Goal: Task Accomplishment & Management: Manage account settings

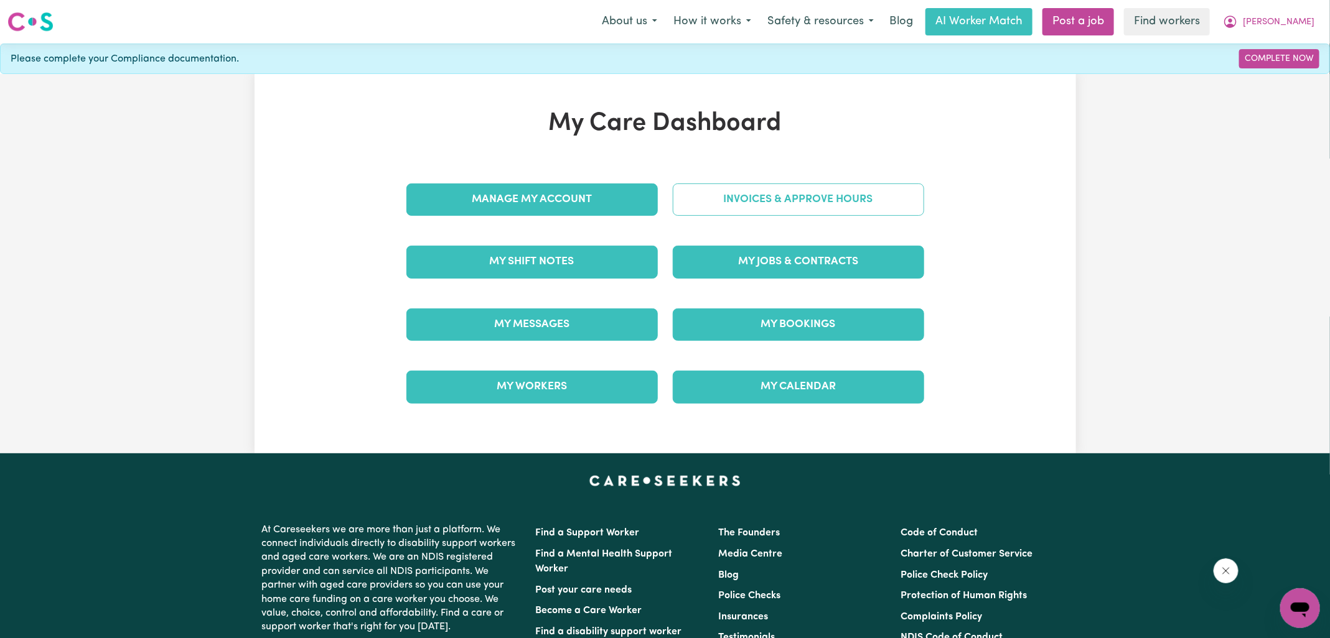
click at [729, 195] on link "Invoices & Approve Hours" at bounding box center [798, 200] width 251 height 32
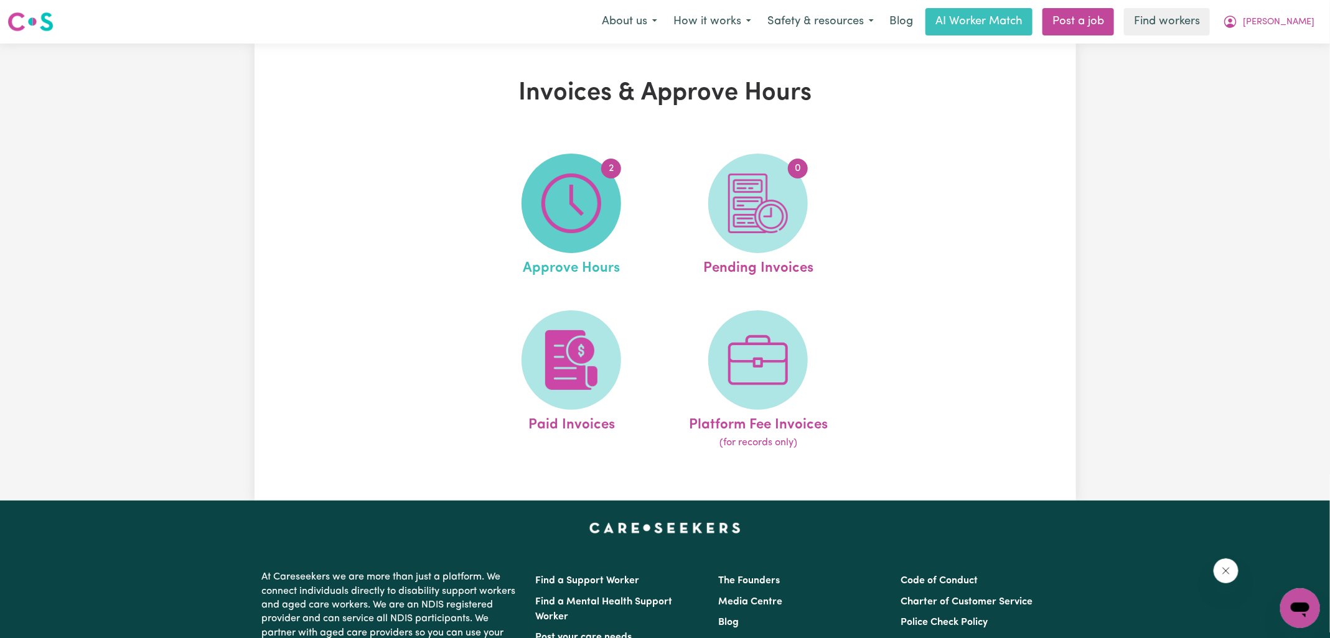
click at [584, 210] on img at bounding box center [571, 204] width 60 height 60
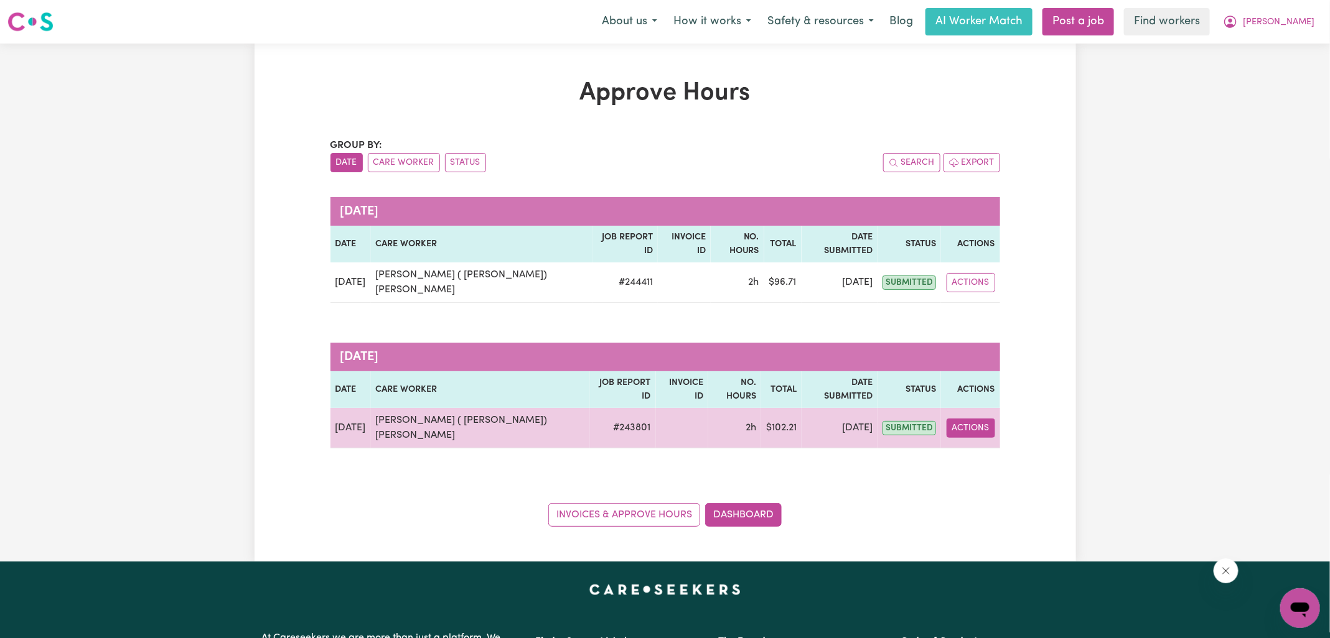
click at [963, 419] on button "Actions" at bounding box center [971, 428] width 49 height 19
click at [965, 452] on icon "View job report 243801" at bounding box center [966, 457] width 10 height 10
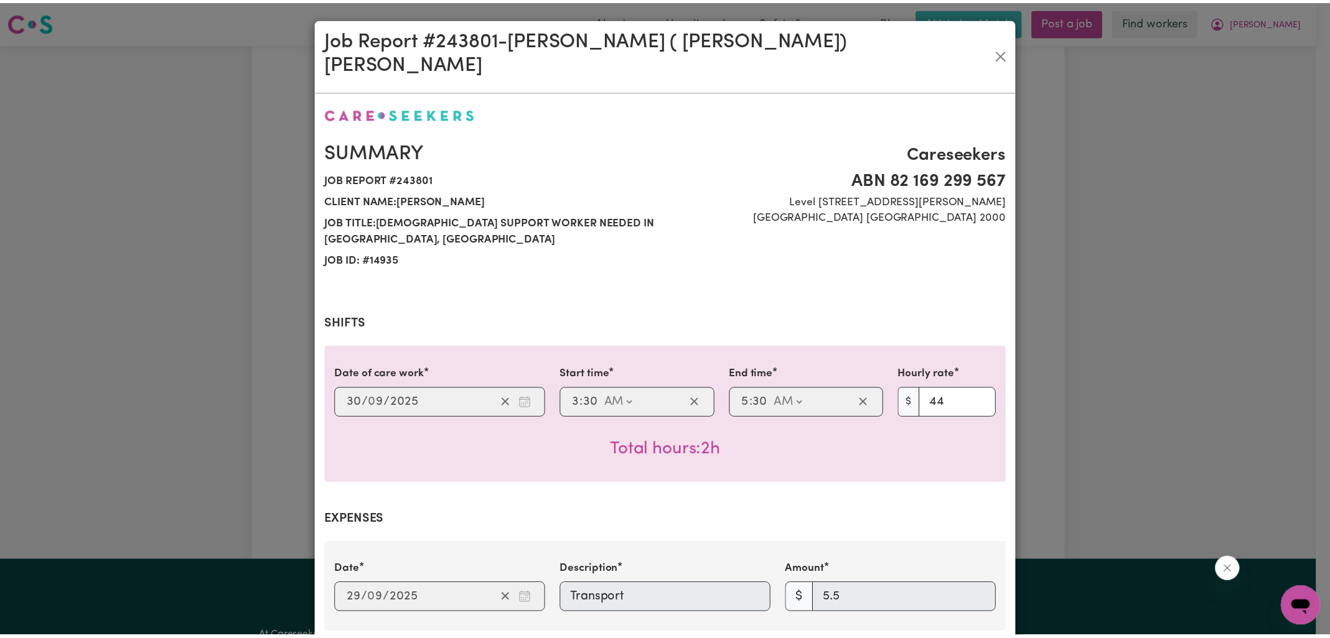
scroll to position [412, 0]
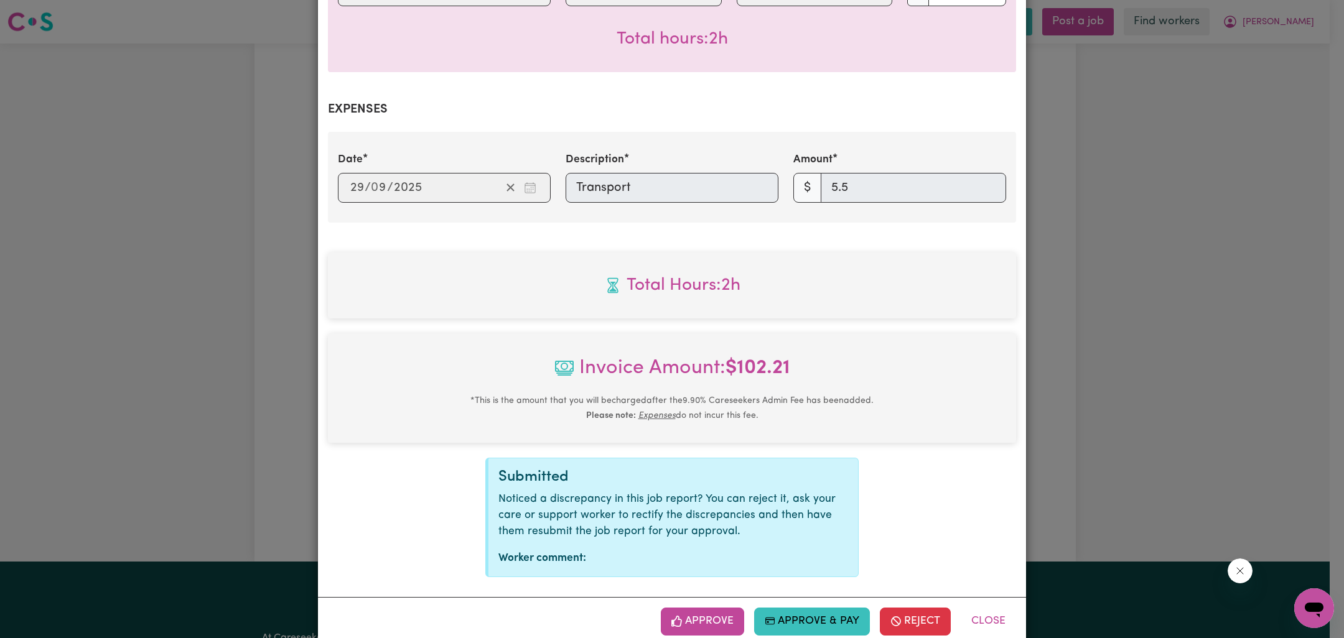
click at [688, 608] on button "Approve" at bounding box center [702, 621] width 83 height 27
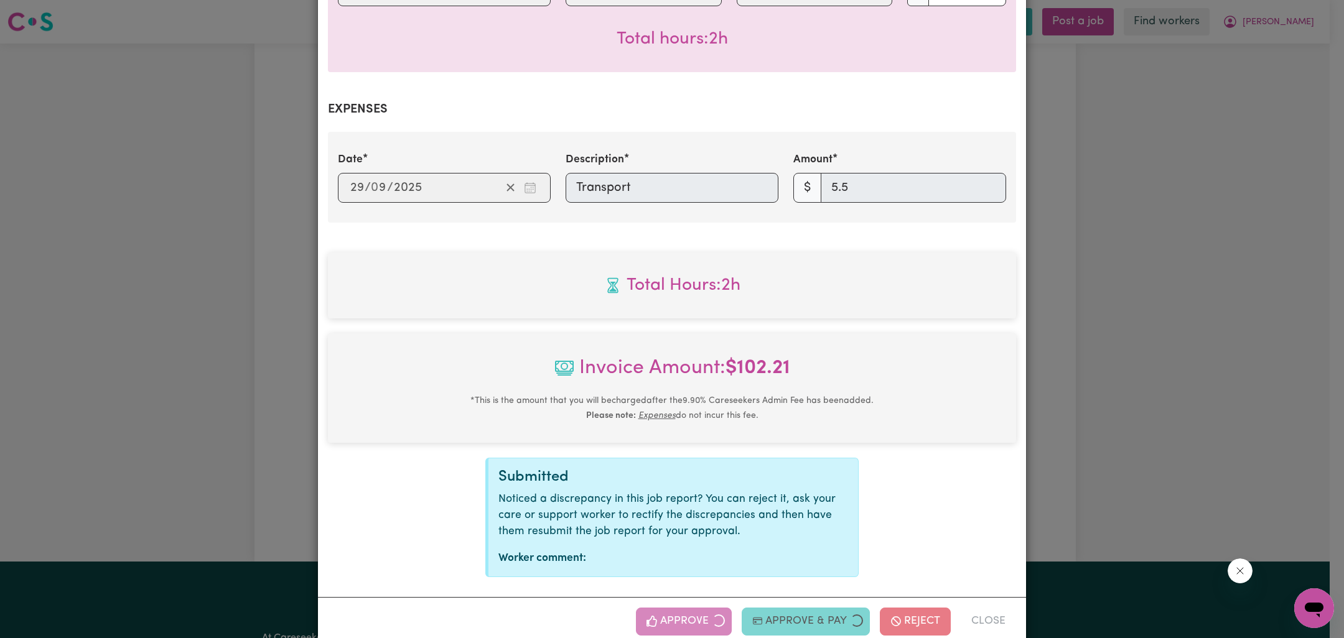
click at [1213, 375] on div "Job Report # 243801 - [PERSON_NAME] ( [PERSON_NAME]) [PERSON_NAME] Summary Job …" at bounding box center [672, 319] width 1344 height 638
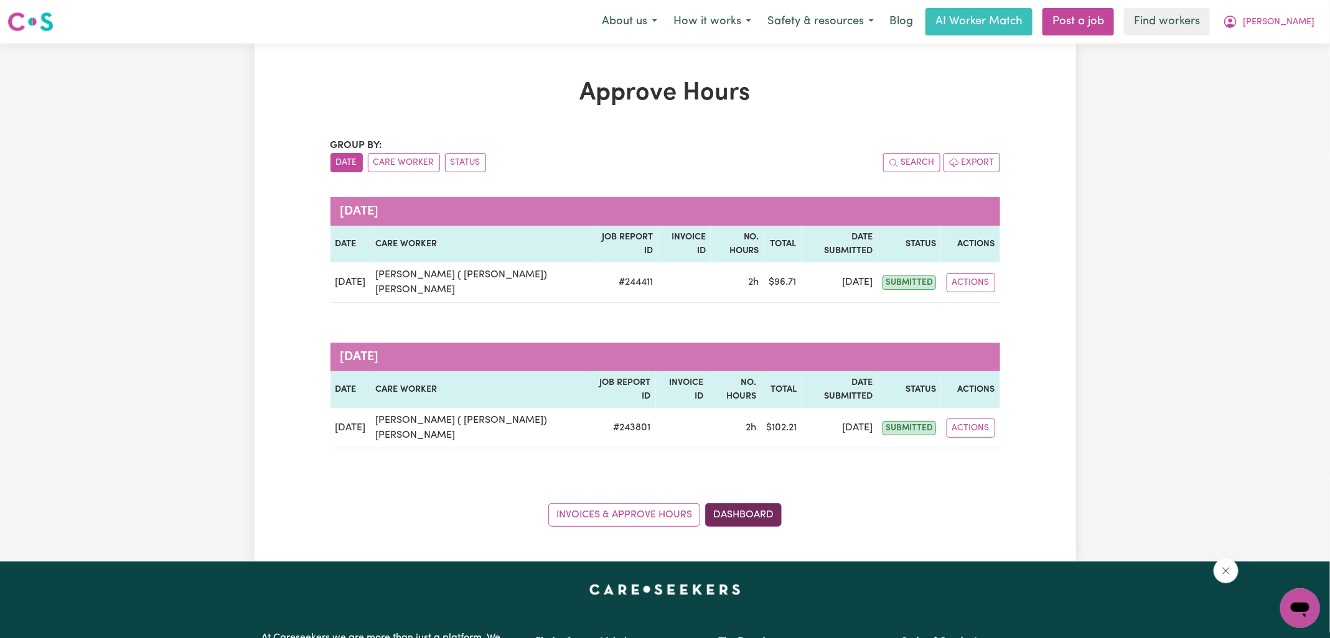
click at [762, 503] on link "Dashboard" at bounding box center [743, 515] width 77 height 24
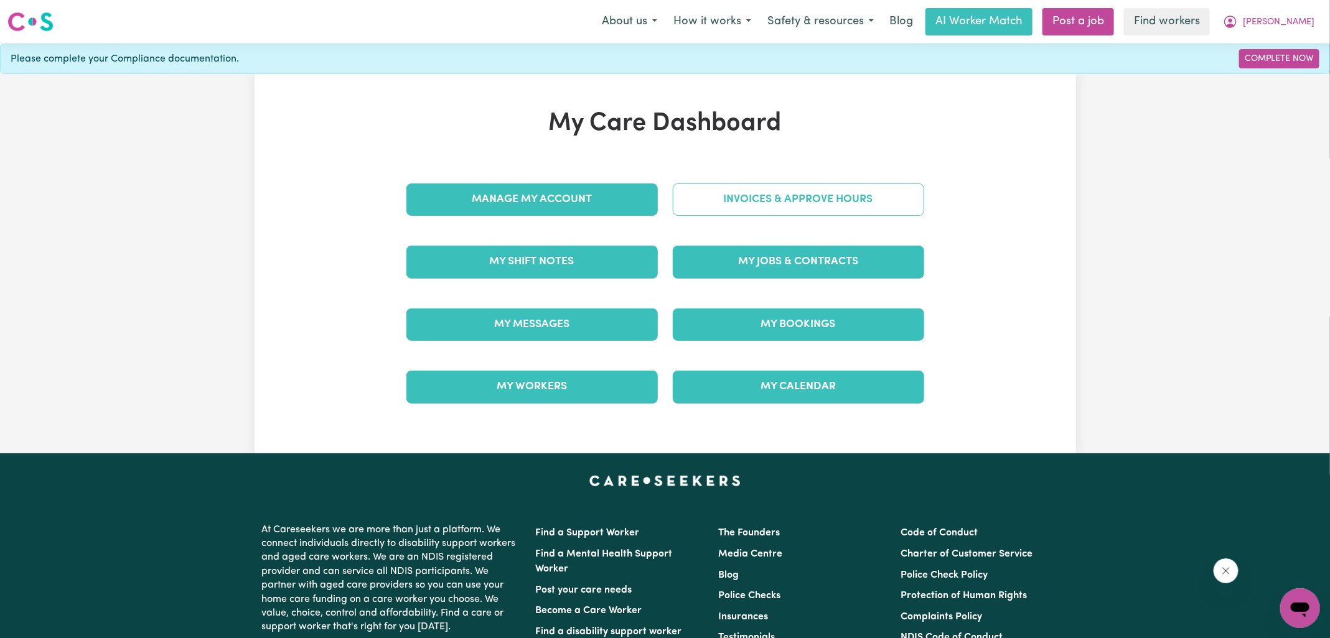
click at [735, 213] on link "Invoices & Approve Hours" at bounding box center [798, 200] width 251 height 32
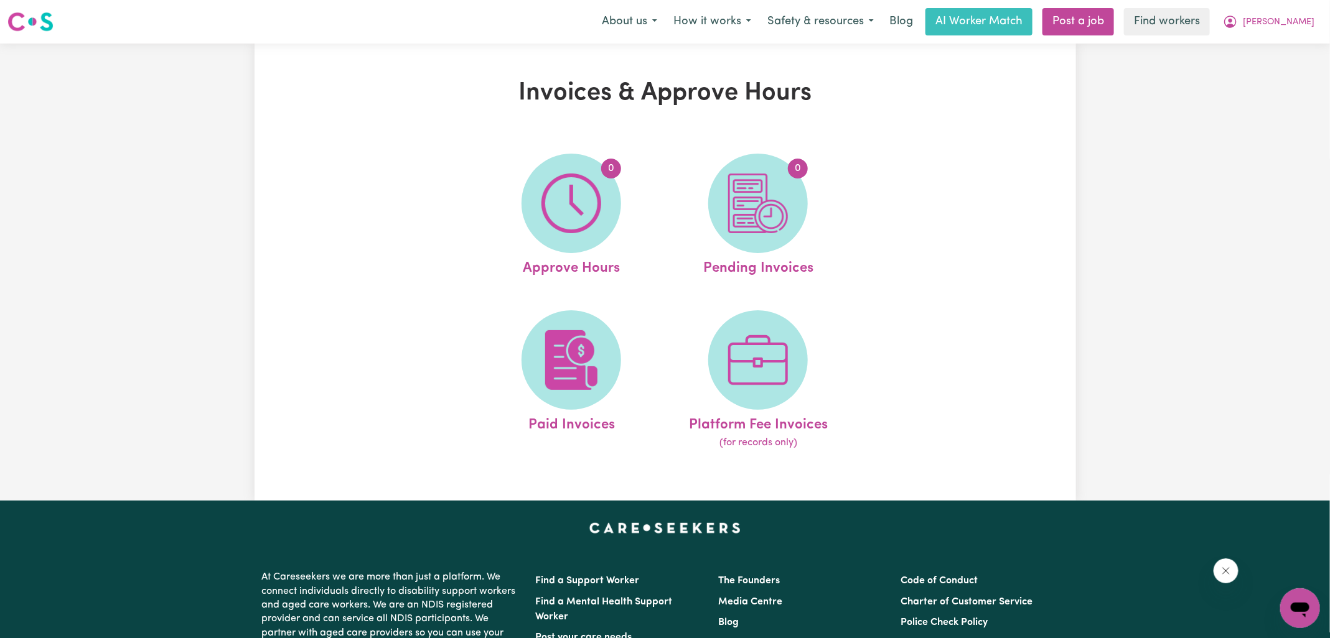
click at [735, 213] on img at bounding box center [758, 204] width 60 height 60
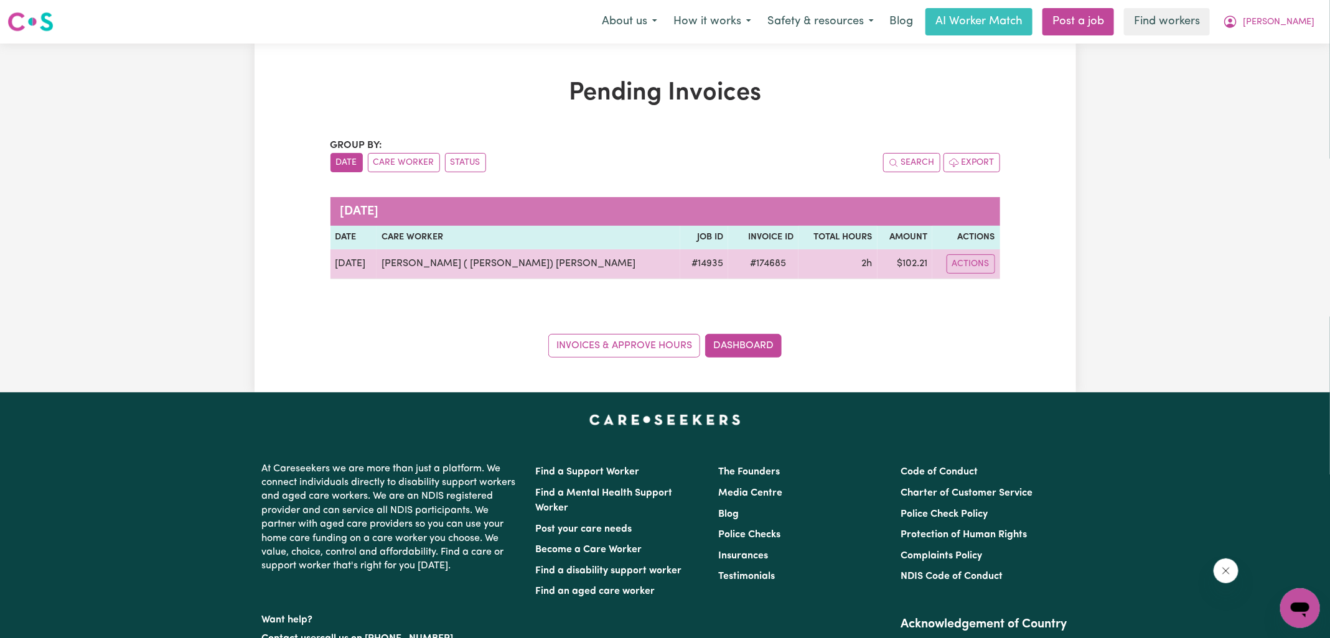
click at [742, 259] on span "# 174685" at bounding box center [767, 263] width 51 height 15
copy span "174685"
click at [899, 264] on td "$ 102.21" at bounding box center [904, 265] width 55 height 30
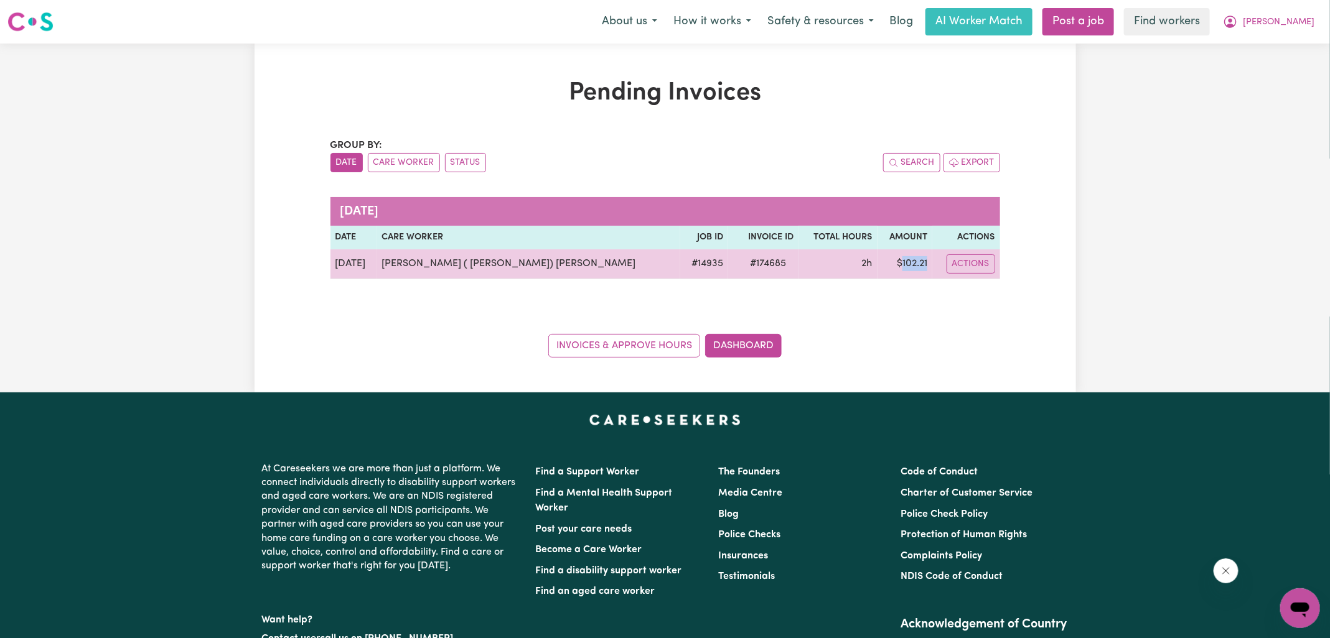
copy td "102.21"
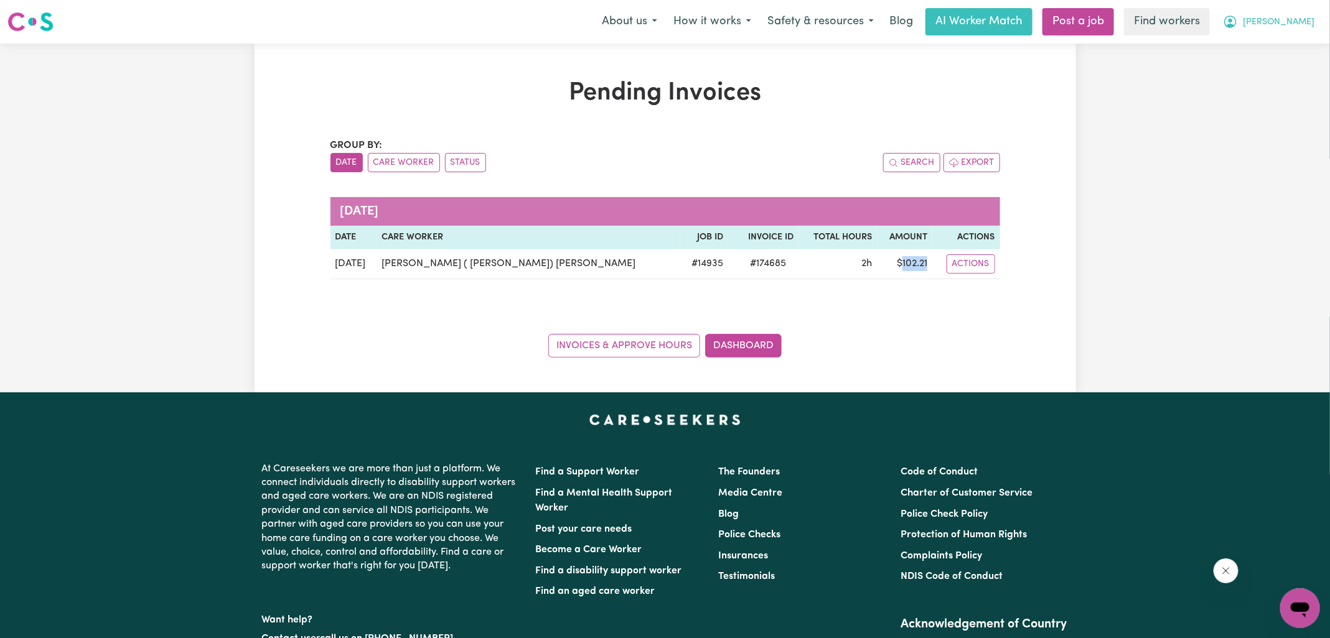
click at [1285, 22] on button "[PERSON_NAME]" at bounding box center [1269, 22] width 108 height 26
click at [1260, 75] on link "Logout" at bounding box center [1272, 72] width 98 height 24
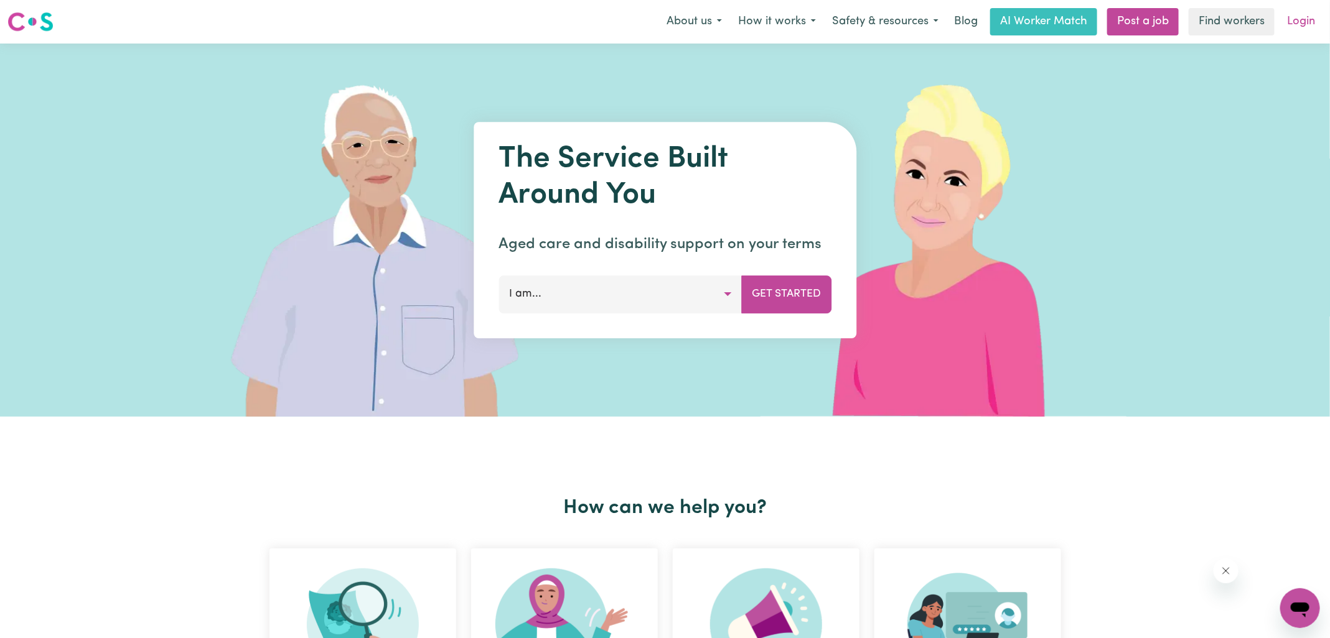
click at [1314, 16] on link "Login" at bounding box center [1300, 21] width 43 height 27
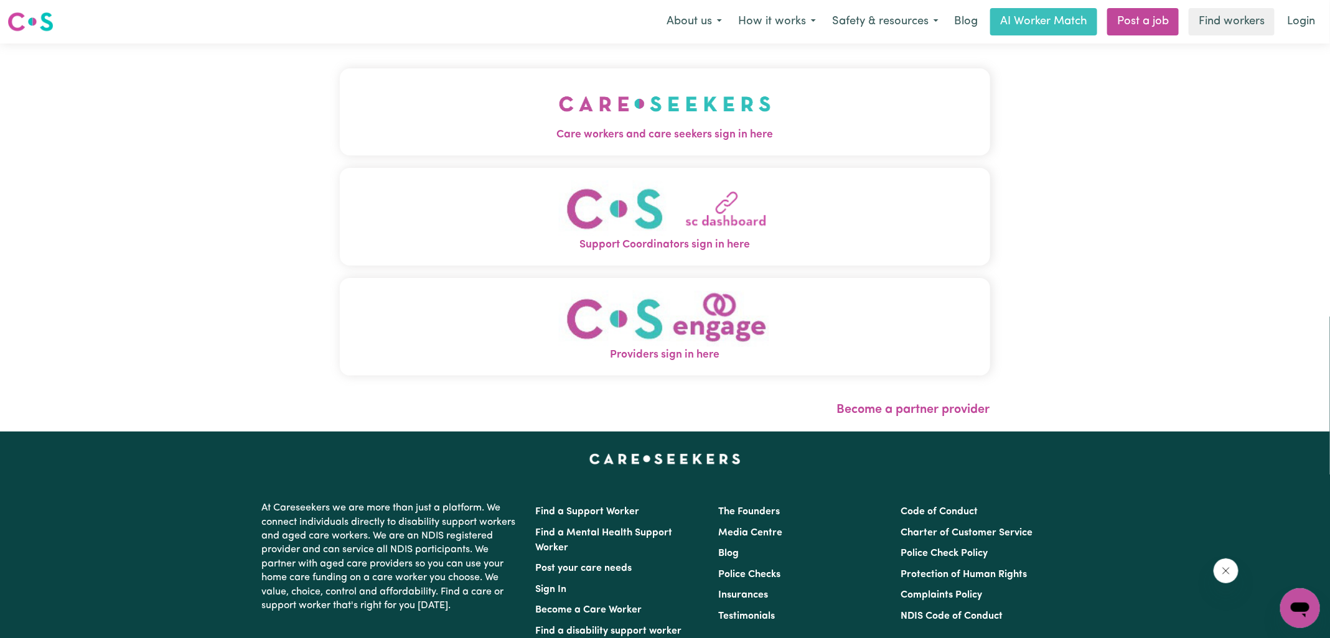
click at [462, 99] on button "Care workers and care seekers sign in here" at bounding box center [665, 111] width 650 height 87
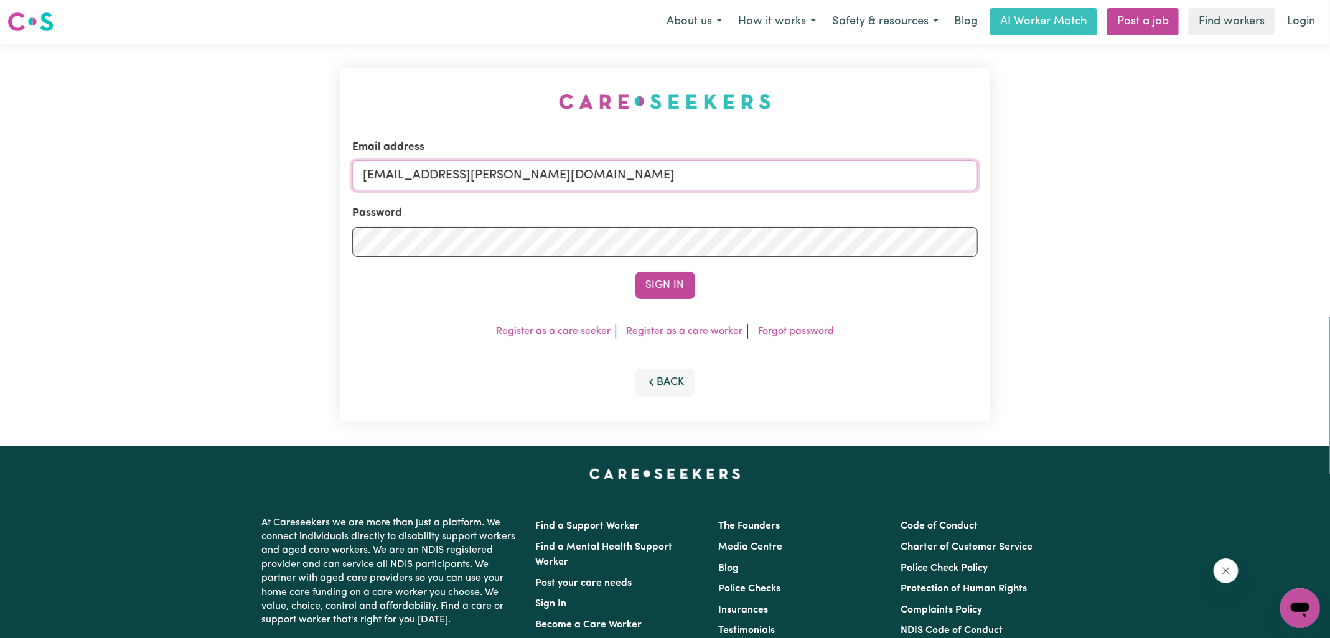
drag, startPoint x: 429, startPoint y: 175, endPoint x: 876, endPoint y: 178, distance: 446.8
click at [876, 184] on input "[EMAIL_ADDRESS][PERSON_NAME][DOMAIN_NAME]" at bounding box center [664, 176] width 625 height 30
type input "[EMAIL_ADDRESS][DOMAIN_NAME]"
click at [635, 272] on button "Sign In" at bounding box center [665, 285] width 60 height 27
